Goal: Task Accomplishment & Management: Complete application form

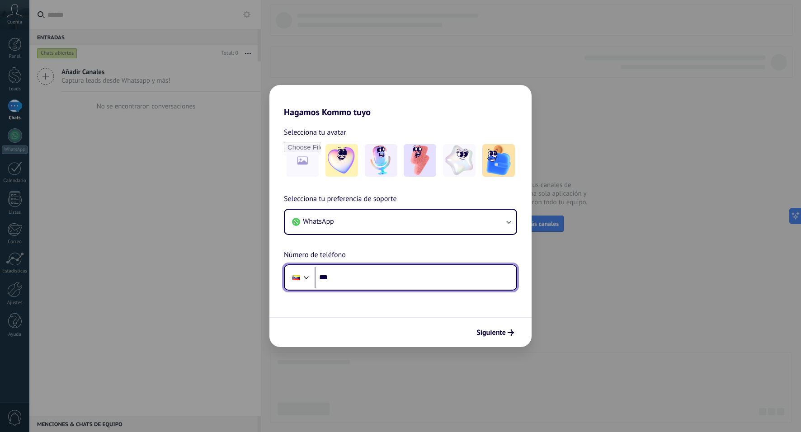
click at [341, 278] on input "***" at bounding box center [416, 277] width 202 height 21
type input "**********"
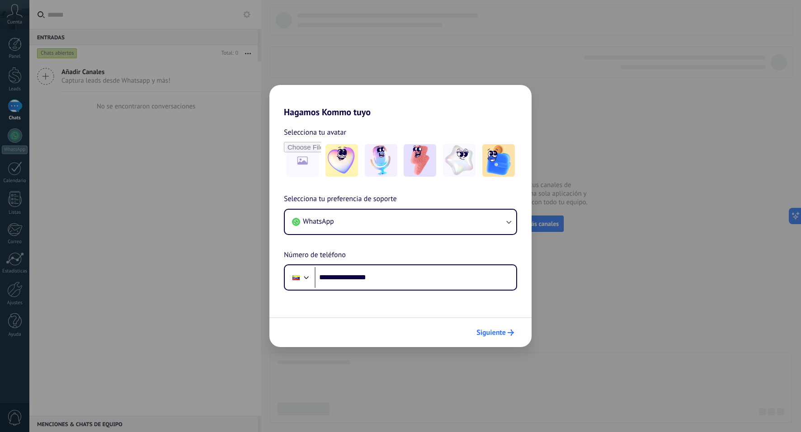
click at [503, 338] on button "Siguiente" at bounding box center [495, 332] width 46 height 15
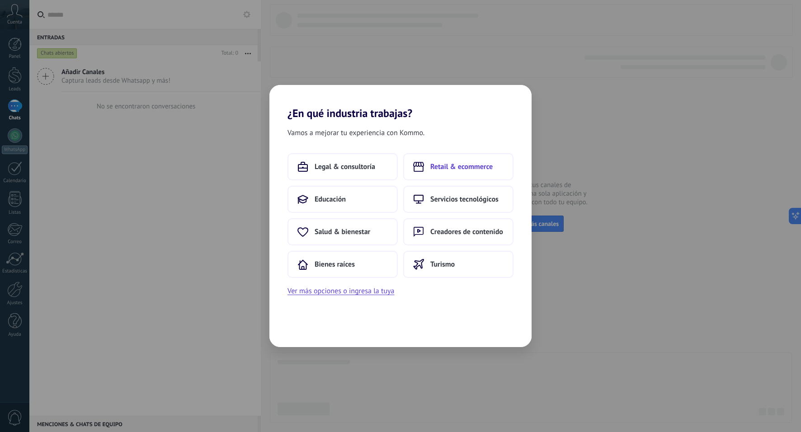
click at [489, 174] on button "Retail & ecommerce" at bounding box center [458, 166] width 110 height 27
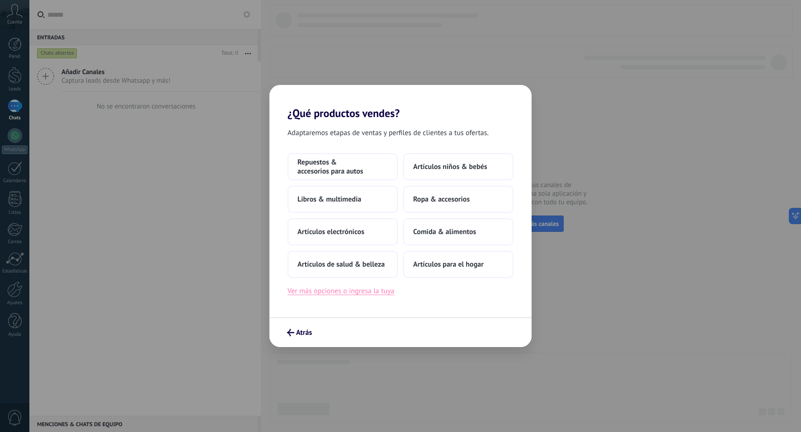
click at [369, 295] on button "Ver más opciones o ingresa la tuya" at bounding box center [340, 291] width 107 height 12
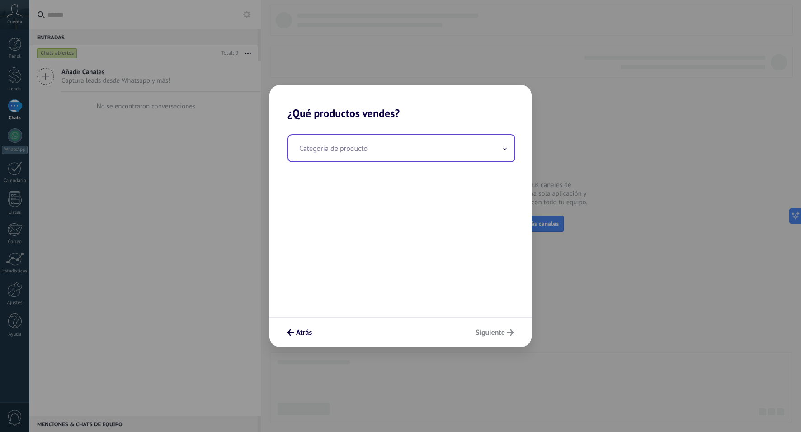
click at [412, 156] on input "text" at bounding box center [401, 148] width 226 height 26
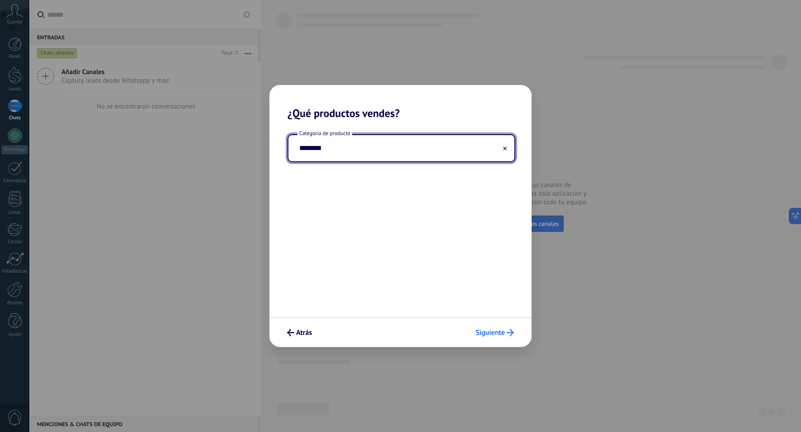
type input "********"
click at [489, 335] on span "Siguiente" at bounding box center [489, 332] width 29 height 6
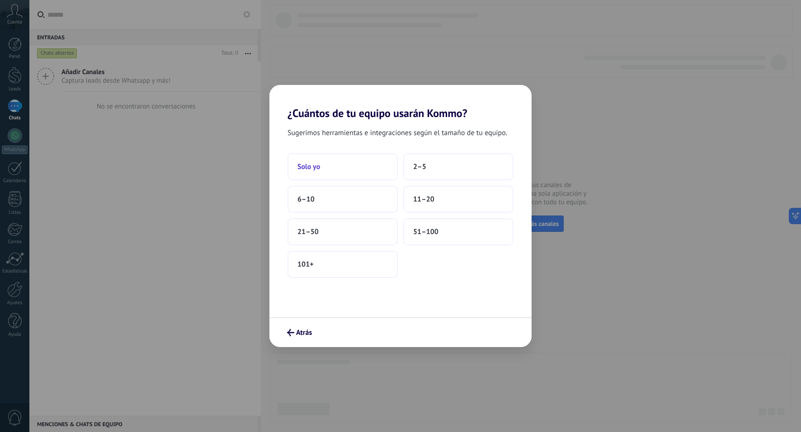
click at [369, 159] on button "Solo yo" at bounding box center [342, 166] width 110 height 27
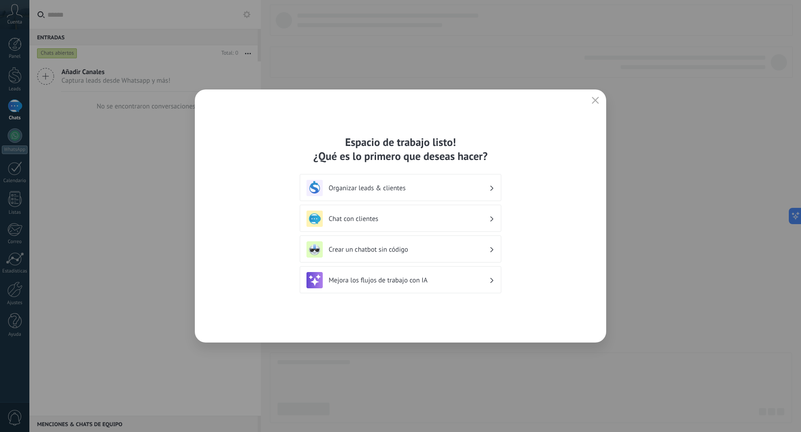
click at [406, 188] on h3 "Organizar leads & clientes" at bounding box center [409, 188] width 160 height 9
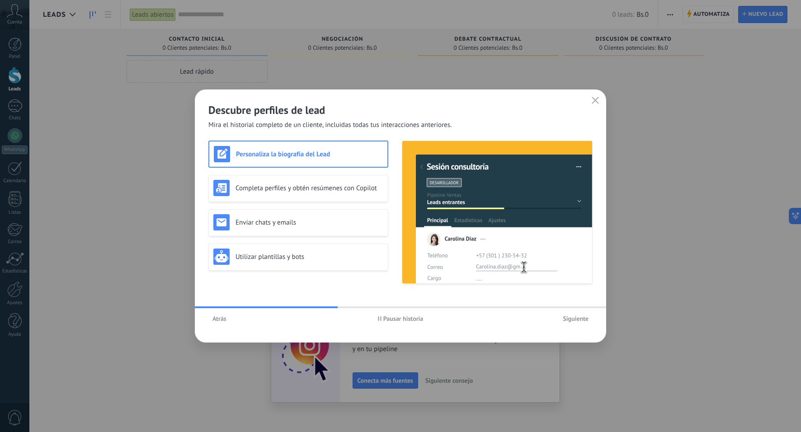
click at [592, 101] on icon "button" at bounding box center [595, 100] width 7 height 7
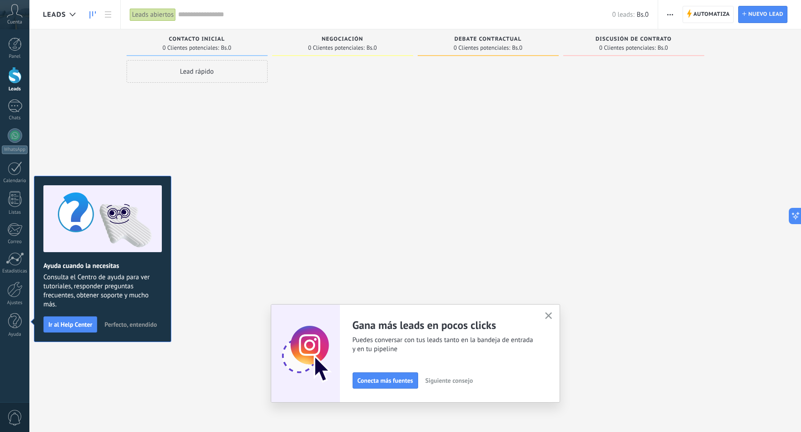
click at [14, 14] on icon at bounding box center [15, 11] width 16 height 14
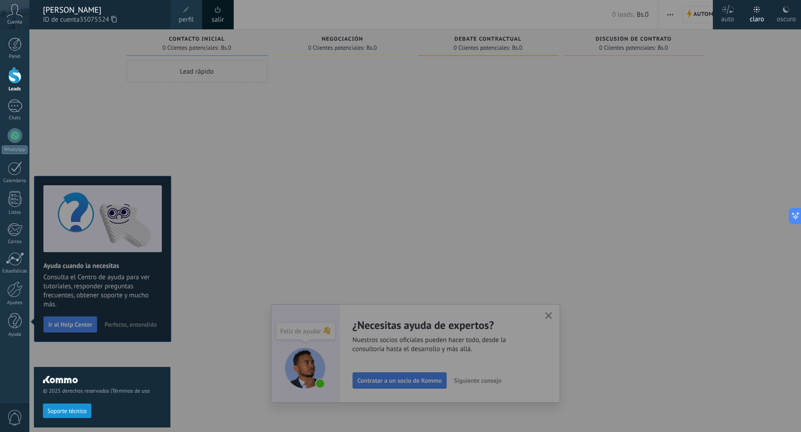
click at [14, 14] on icon at bounding box center [15, 11] width 16 height 14
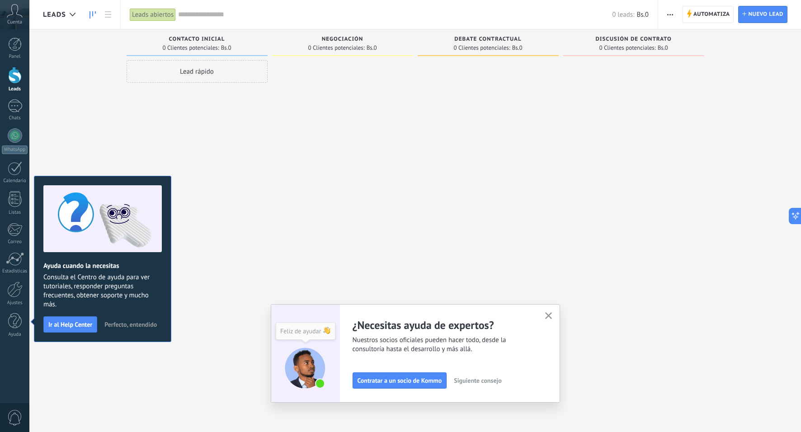
click at [14, 14] on icon at bounding box center [15, 11] width 16 height 14
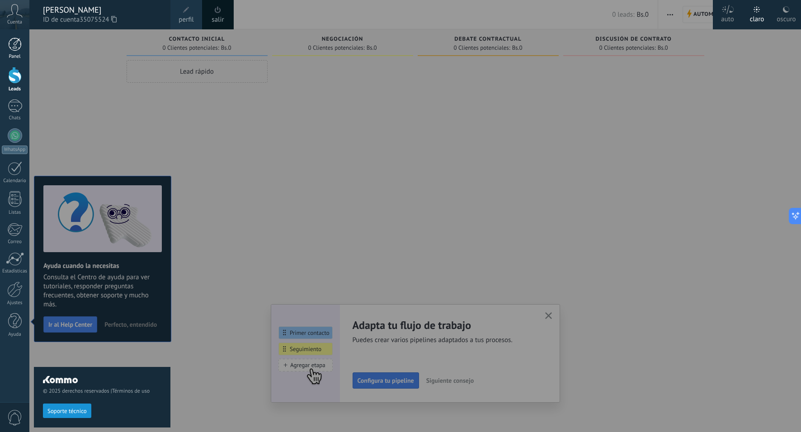
click at [19, 45] on div at bounding box center [15, 45] width 14 height 14
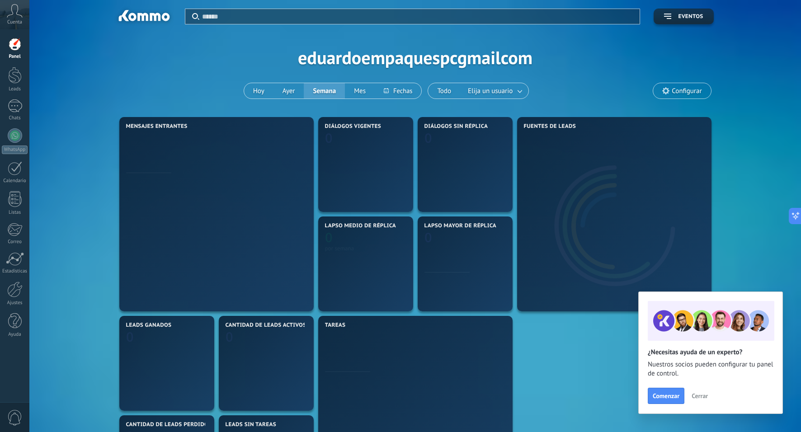
click at [19, 27] on div "Cuenta" at bounding box center [14, 14] width 29 height 29
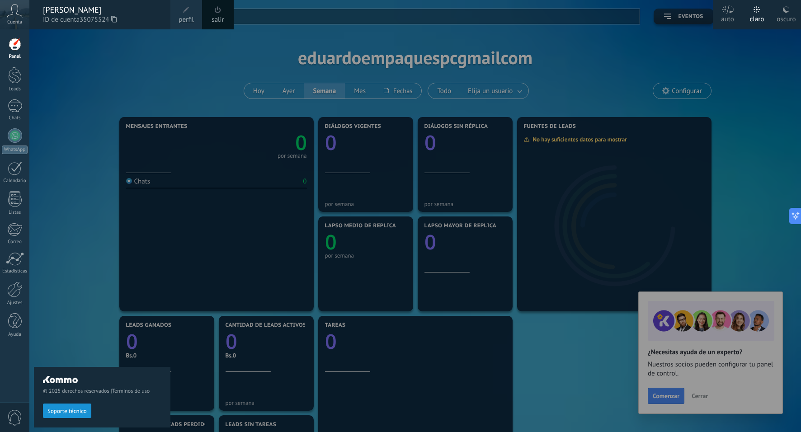
click at [72, 55] on div "© 2025 derechos reservados | Términos de uso Soporte técnico" at bounding box center [102, 230] width 136 height 403
click at [229, 14] on div "salir" at bounding box center [218, 14] width 32 height 29
